Goal: Task Accomplishment & Management: Complete application form

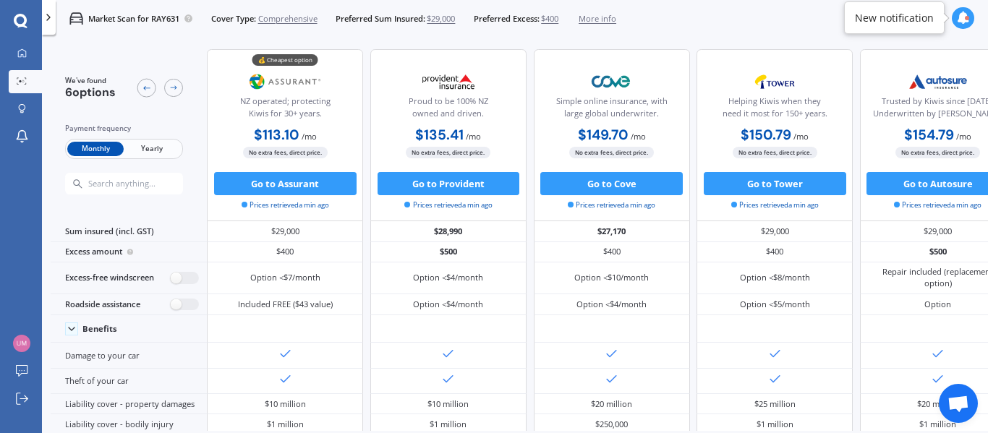
click at [25, 20] on icon at bounding box center [20, 20] width 13 height 13
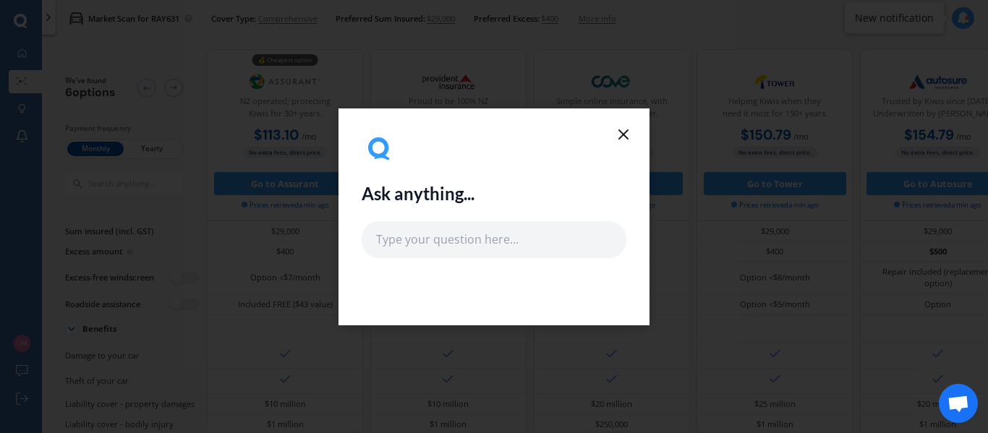
click at [626, 133] on icon at bounding box center [623, 134] width 17 height 17
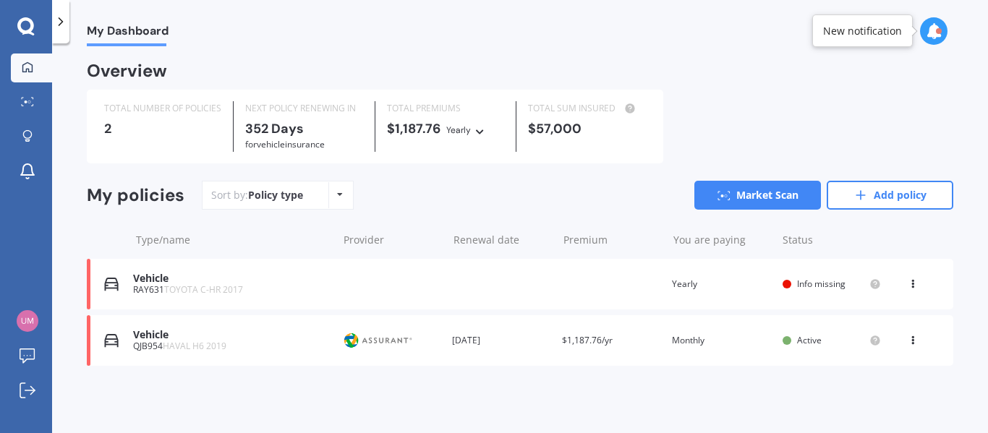
click at [25, 26] on icon at bounding box center [25, 26] width 17 height 19
click at [910, 286] on icon at bounding box center [913, 281] width 10 height 9
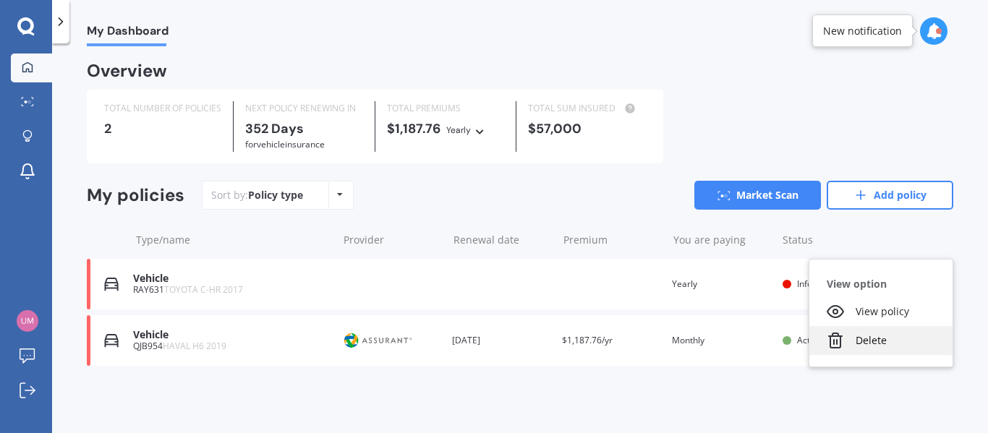
click at [870, 344] on div "Delete" at bounding box center [881, 340] width 143 height 29
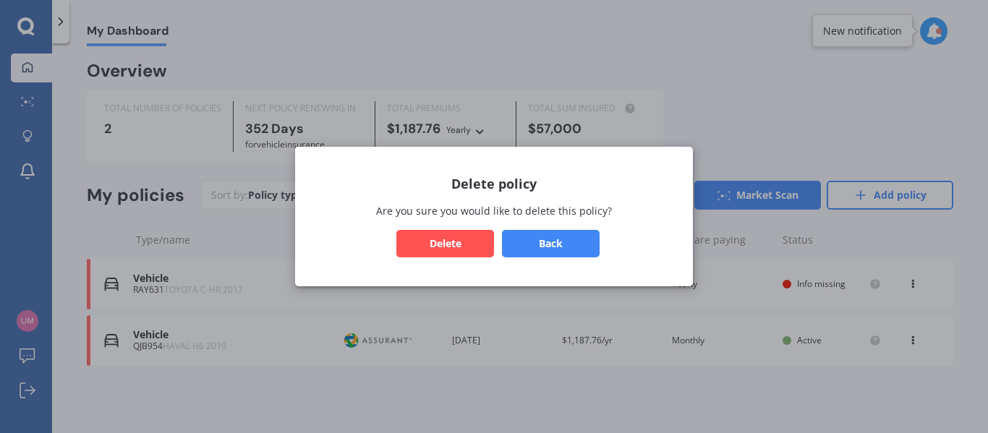
click at [421, 240] on button "Delete" at bounding box center [446, 243] width 98 height 27
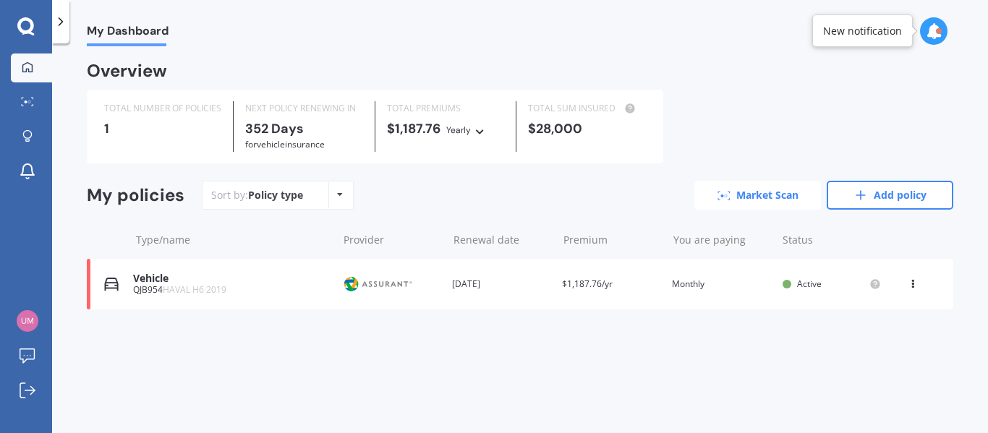
click at [763, 206] on link "Market Scan" at bounding box center [758, 195] width 127 height 29
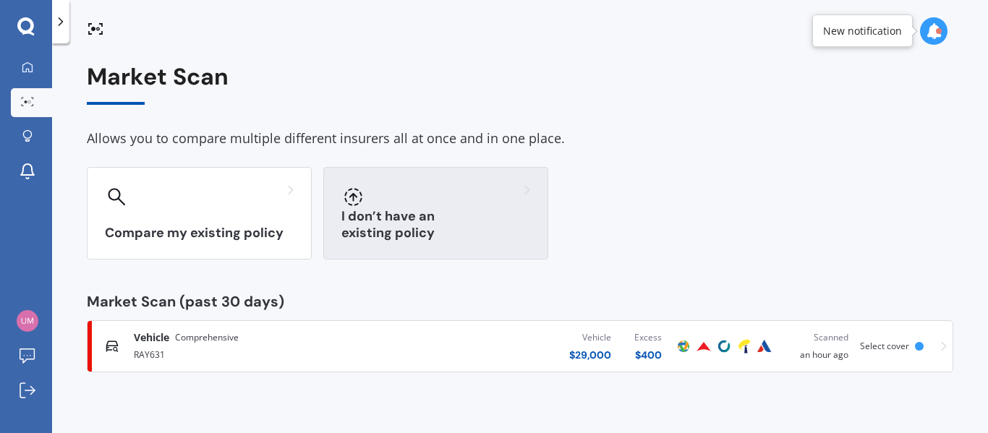
click at [436, 228] on h3 "I don’t have an existing policy" at bounding box center [436, 224] width 189 height 33
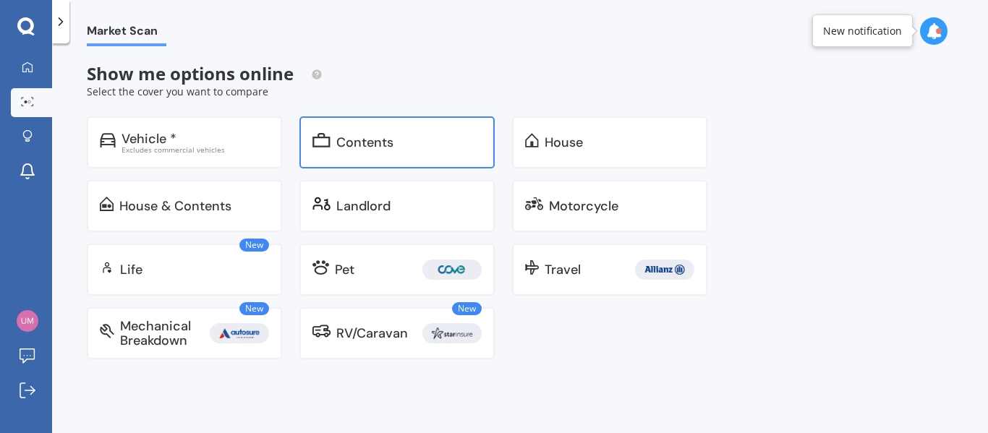
click at [418, 145] on div "Contents" at bounding box center [408, 142] width 145 height 14
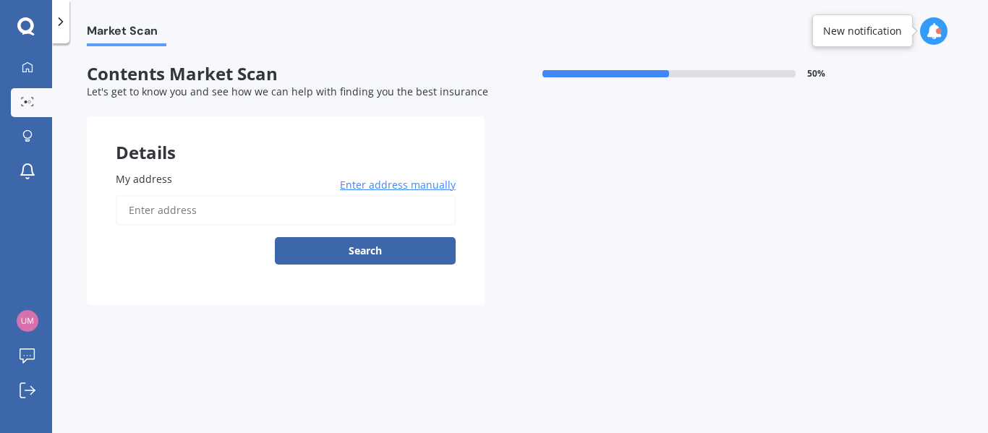
click at [215, 211] on input "My address" at bounding box center [286, 210] width 340 height 30
